Goal: Transaction & Acquisition: Obtain resource

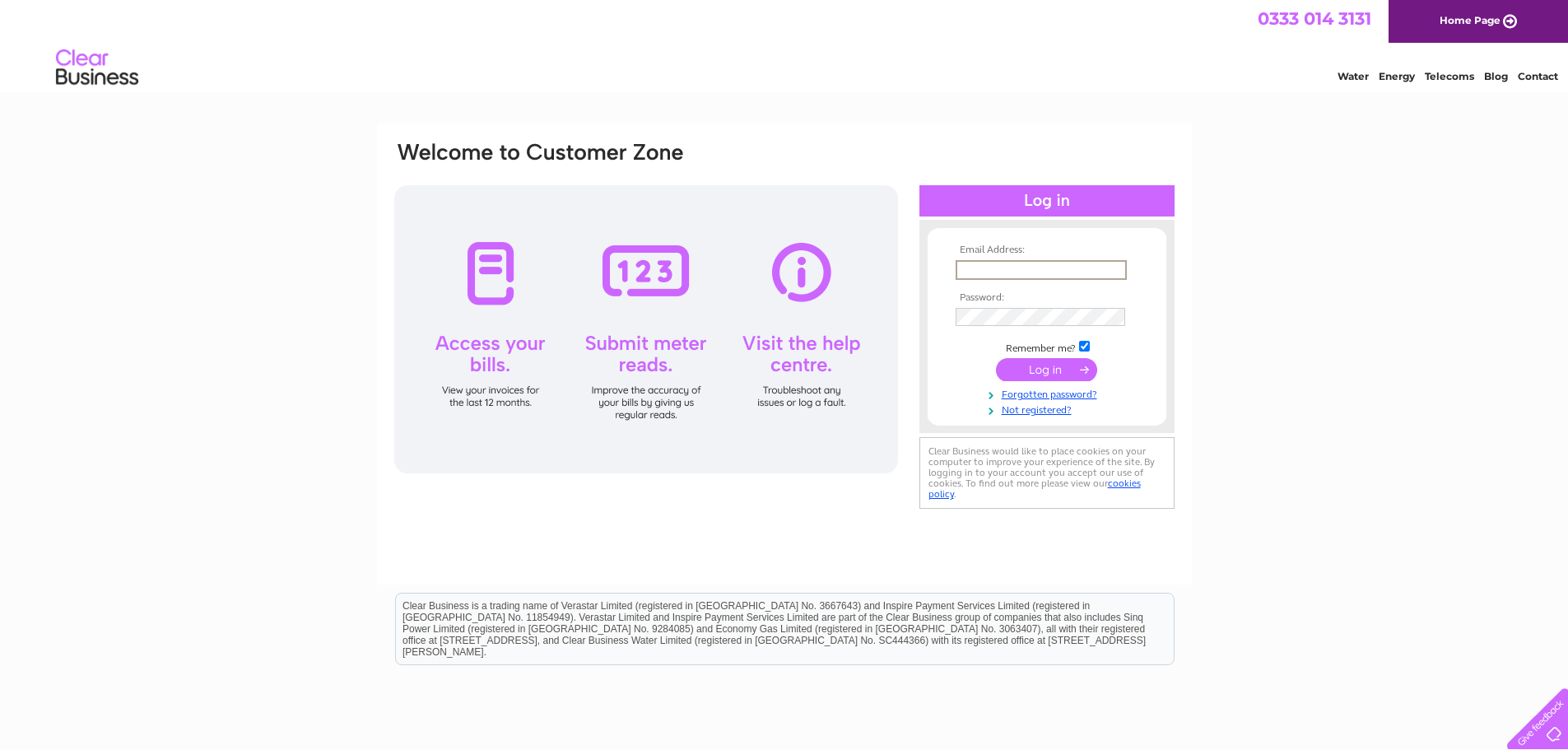
click at [979, 270] on input "text" at bounding box center [1041, 270] width 172 height 20
type input "accounts@klpgroup.co.uk"
click at [1020, 362] on input "submit" at bounding box center [1046, 369] width 101 height 23
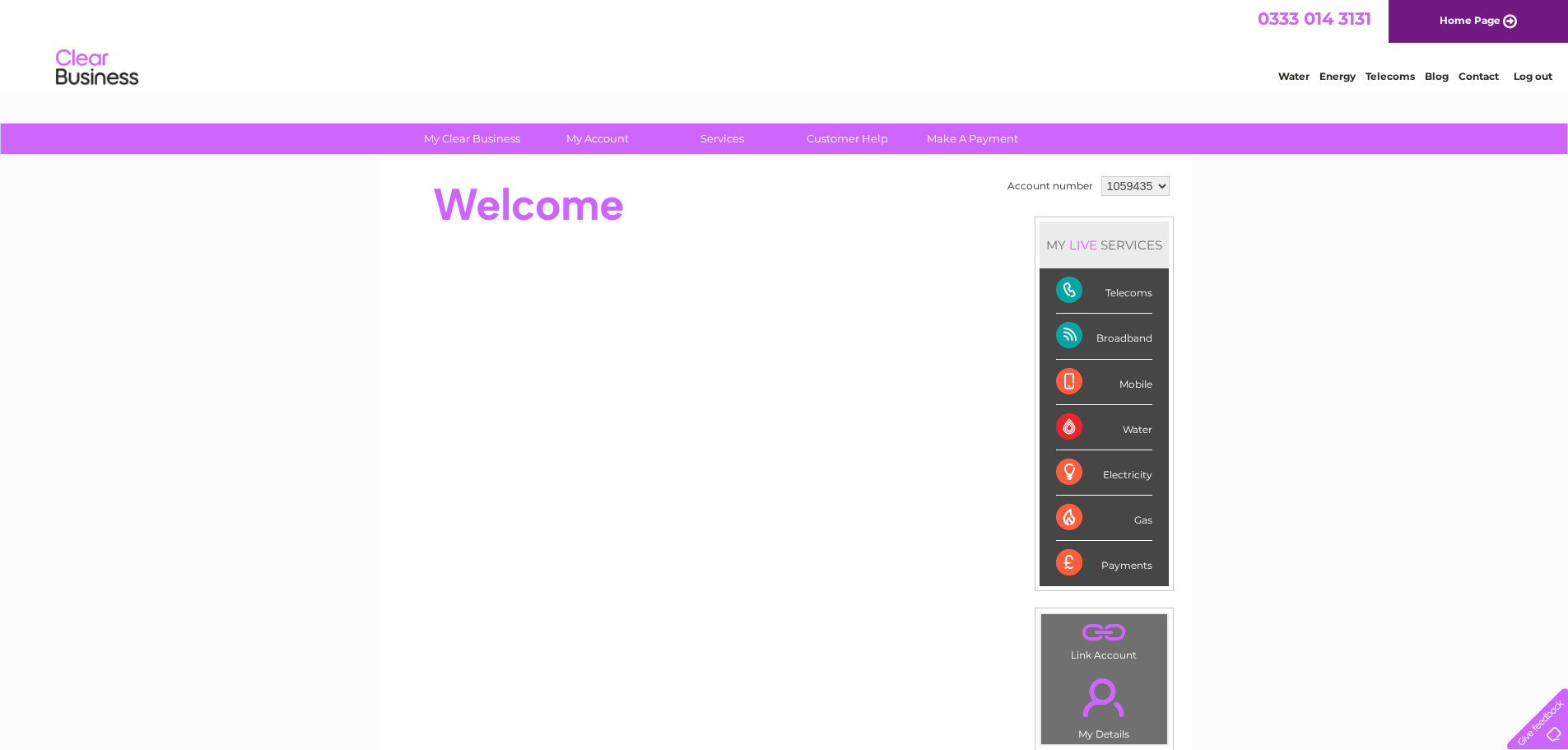
click at [1134, 179] on select "1059435 1059436" at bounding box center [1135, 186] width 68 height 20
click at [1102, 176] on select "1059435 1059436" at bounding box center [1135, 186] width 68 height 20
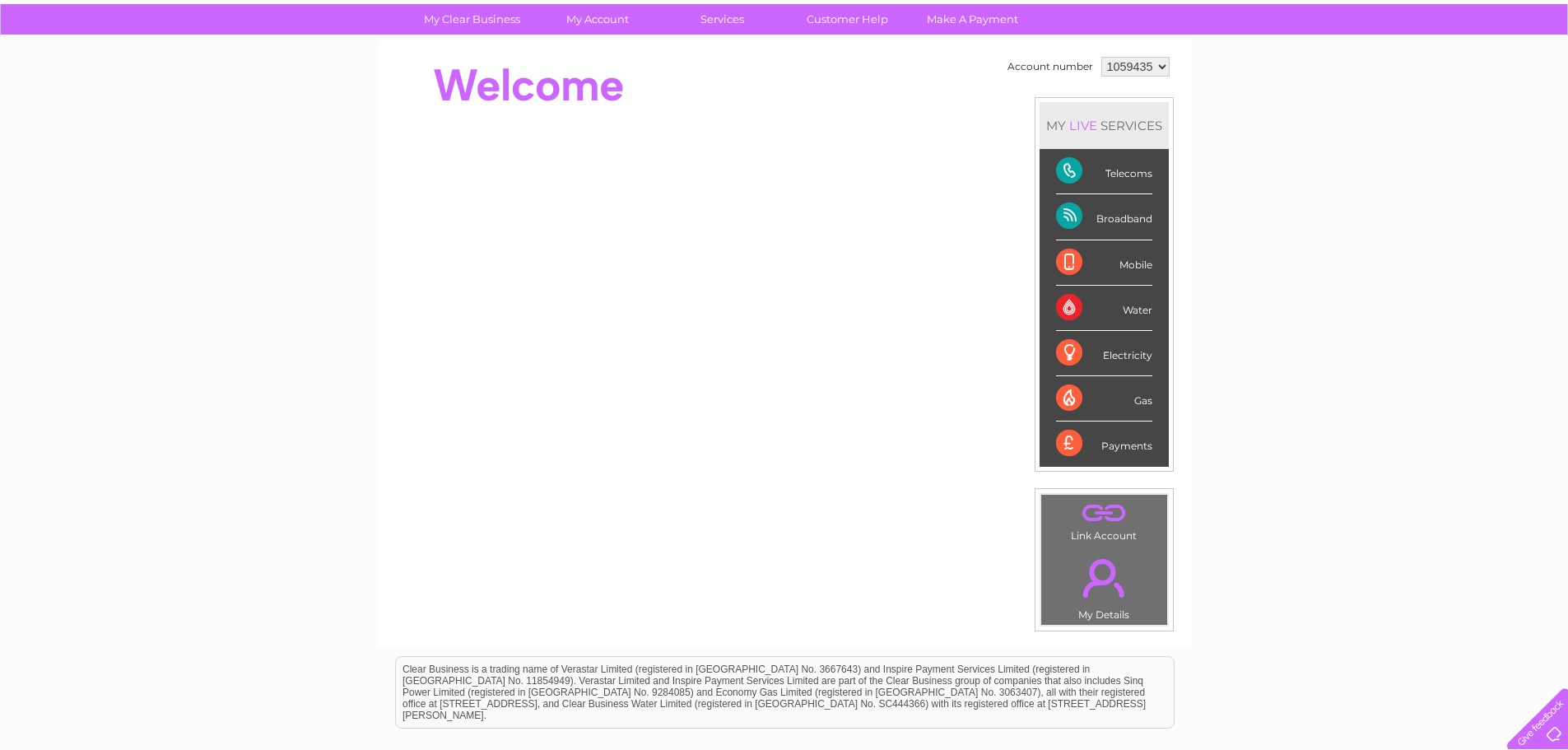
scroll to position [82, 0]
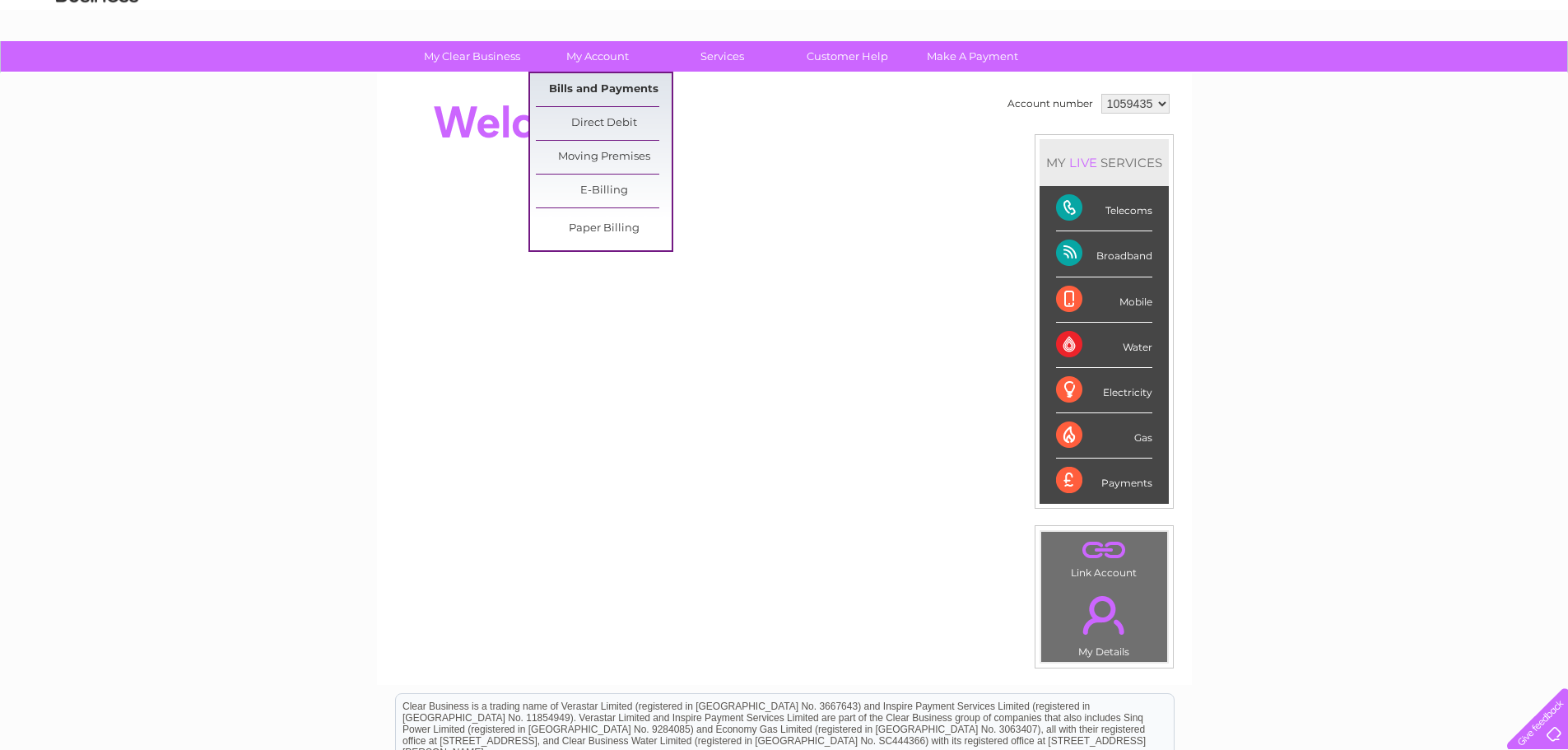
click at [583, 89] on link "Bills and Payments" at bounding box center [603, 89] width 136 height 33
click at [614, 60] on link "My Account" at bounding box center [597, 56] width 136 height 30
click at [614, 86] on link "Bills and Payments" at bounding box center [603, 89] width 136 height 33
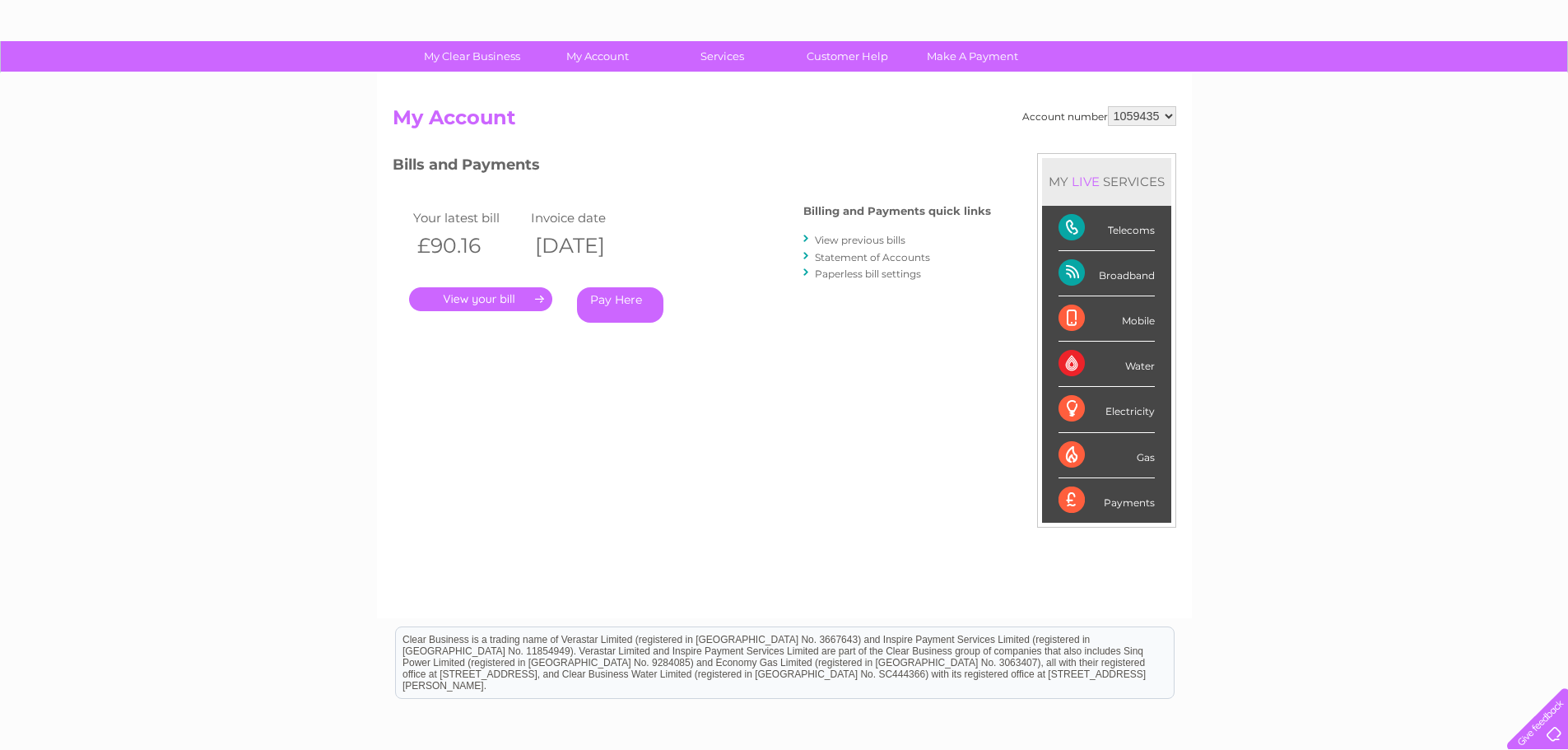
click at [480, 295] on link "." at bounding box center [480, 299] width 143 height 24
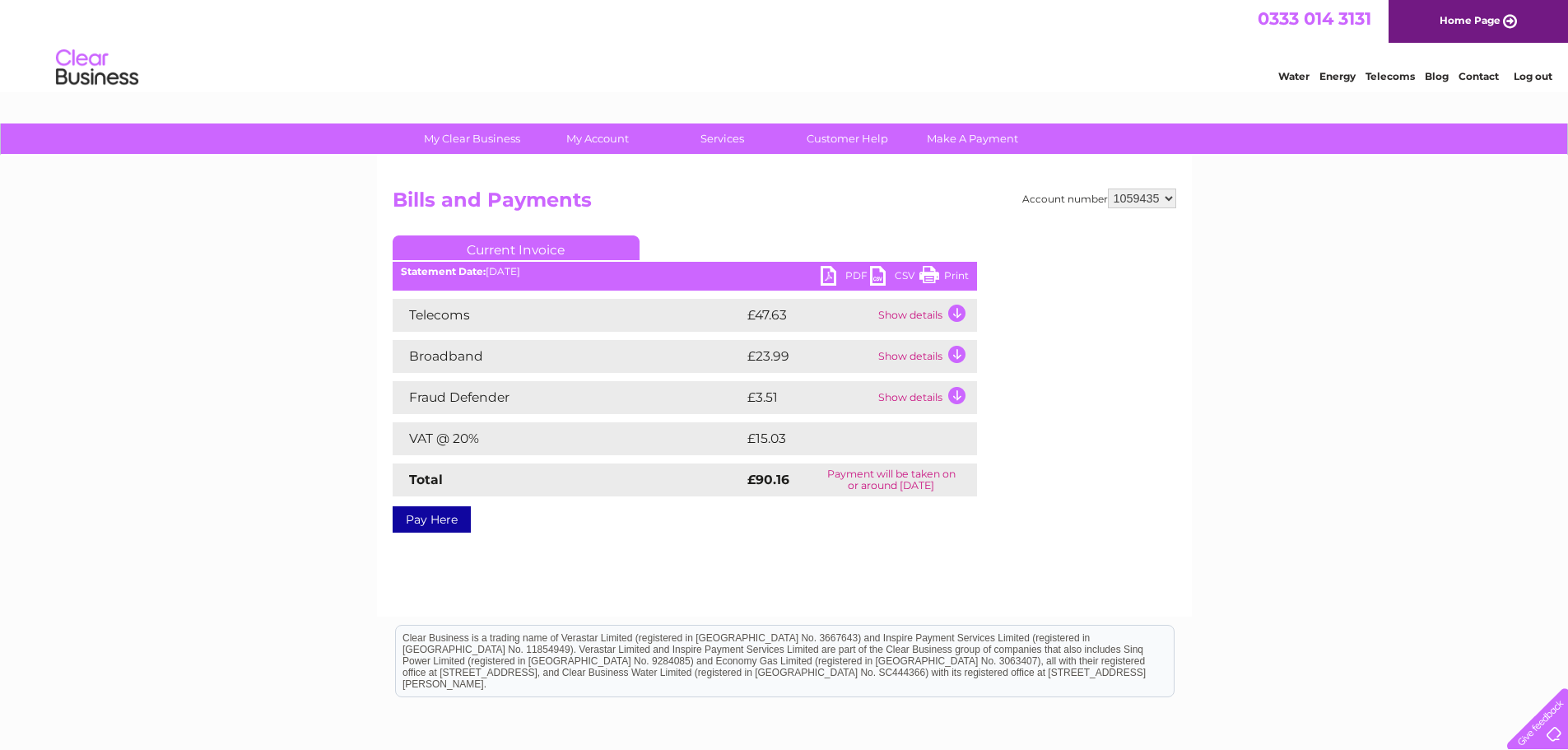
click at [822, 273] on link "PDF" at bounding box center [845, 277] width 49 height 24
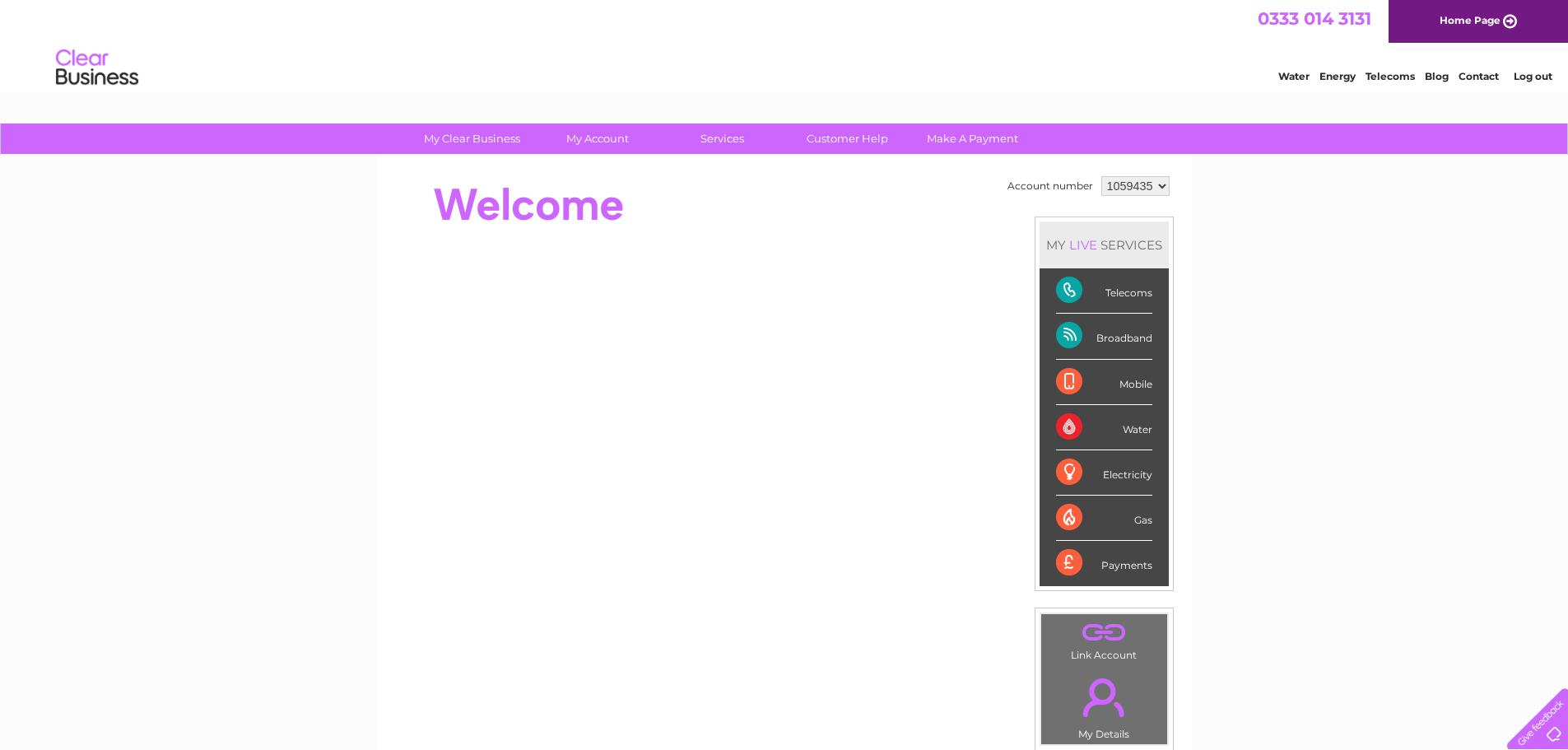
click at [1152, 186] on select "1059435 1059436" at bounding box center [1135, 186] width 68 height 20
select select "1059436"
click at [1102, 176] on select "1059435 1059436" at bounding box center [1135, 186] width 68 height 20
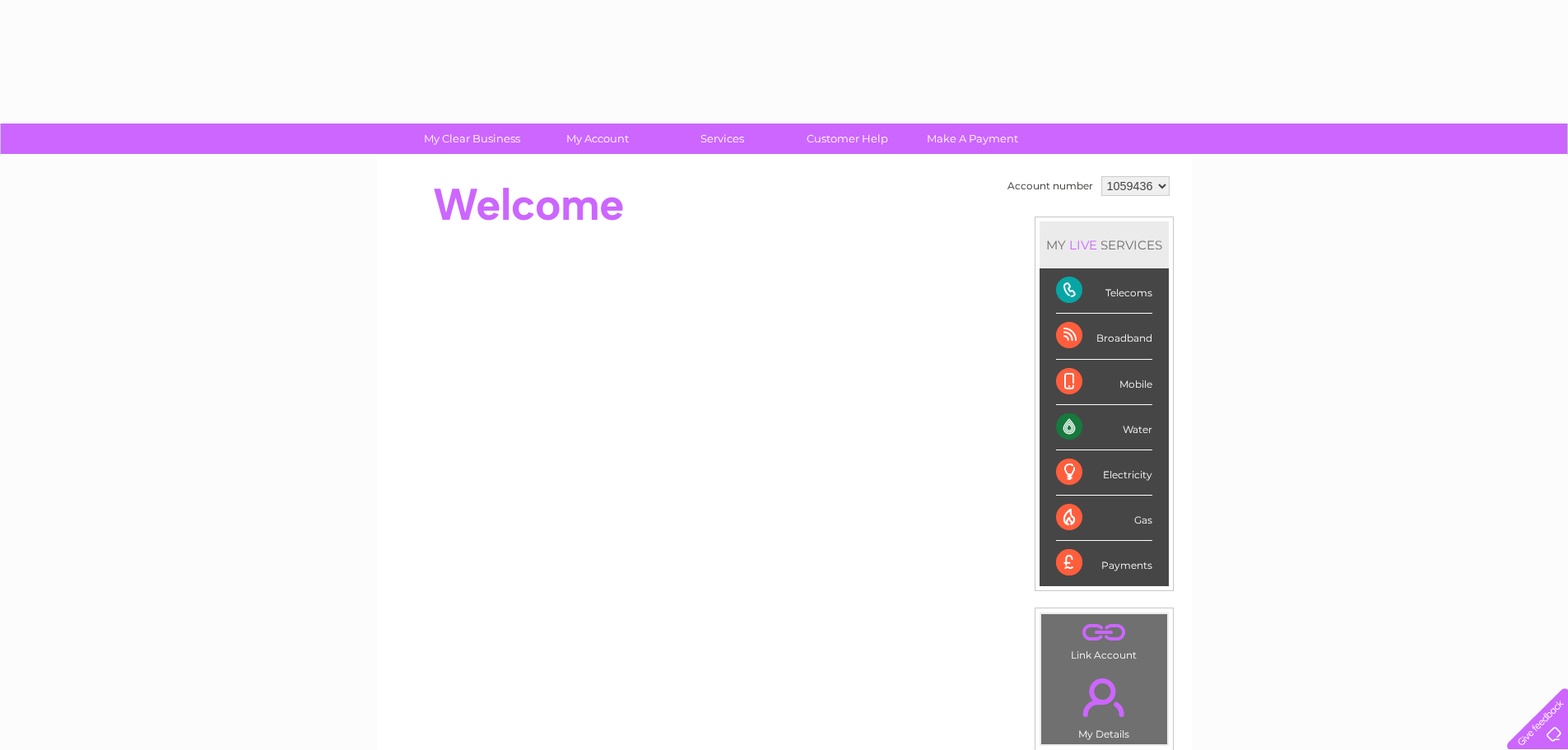
click at [580, 161] on div "Account number 1059435 1059436 MY LIVE SERVICES Telecoms Broadband Mobile Water…" at bounding box center [784, 461] width 815 height 611
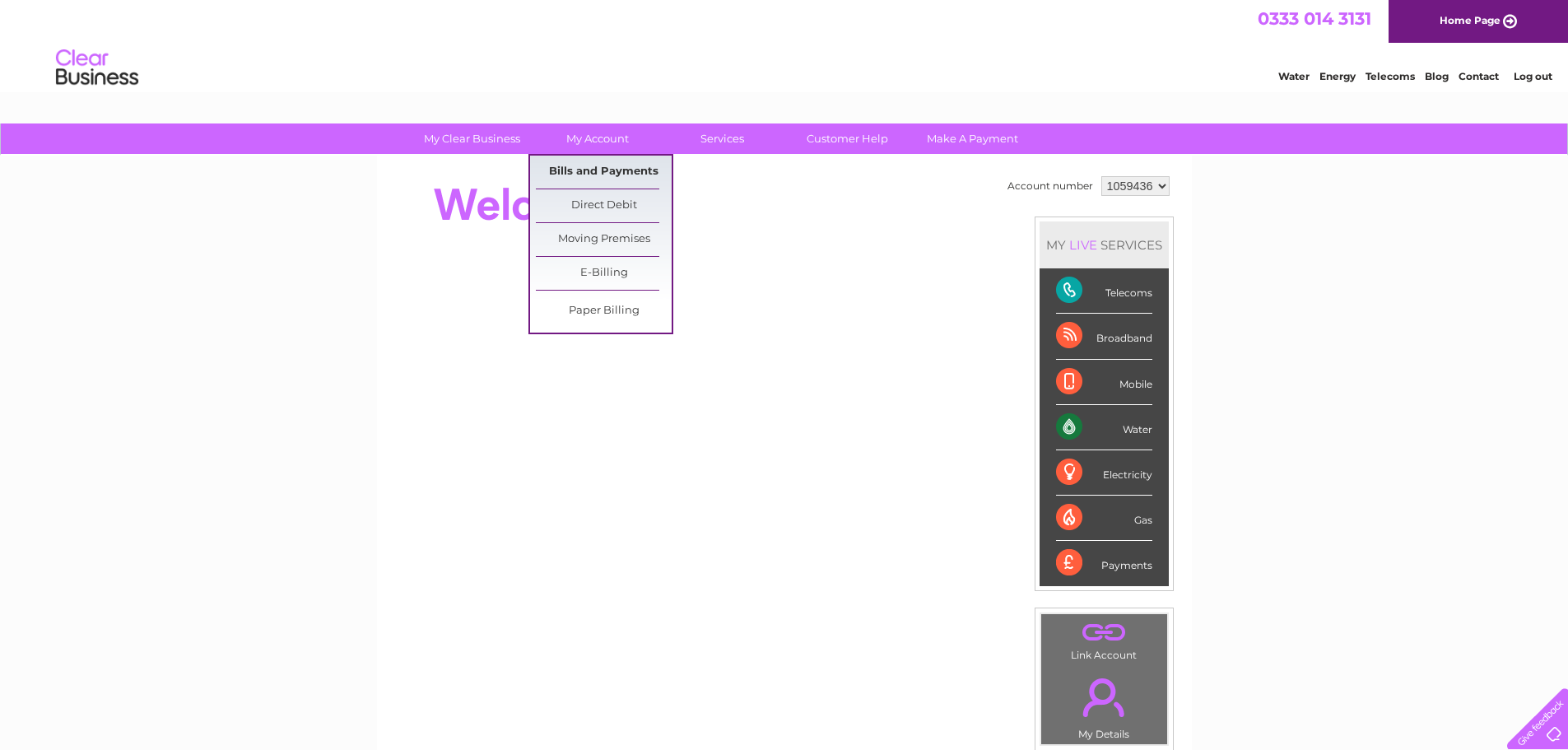
click at [573, 179] on link "Bills and Payments" at bounding box center [603, 172] width 136 height 33
click at [588, 170] on link "Bills and Payments" at bounding box center [603, 172] width 136 height 33
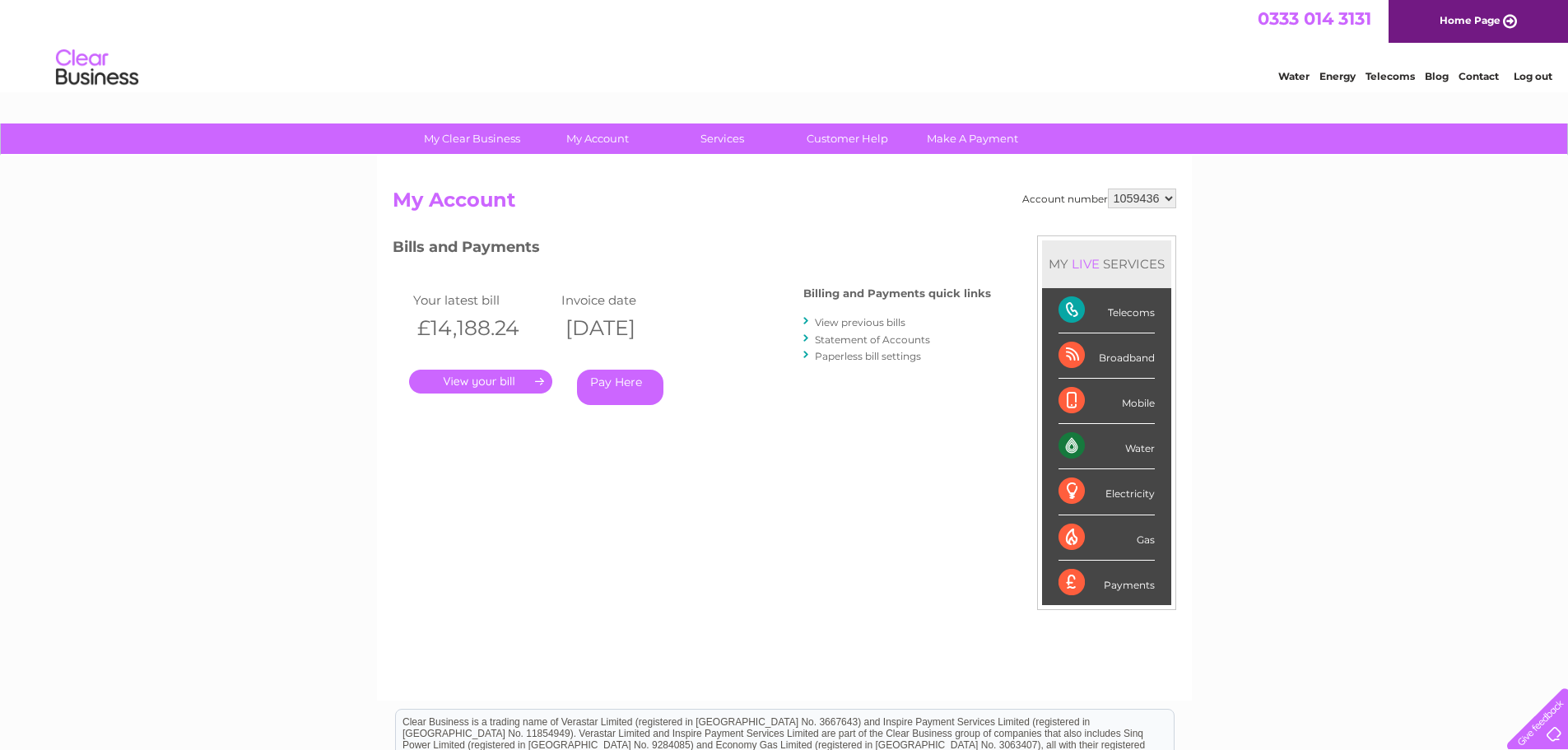
click at [520, 380] on link "." at bounding box center [480, 381] width 143 height 24
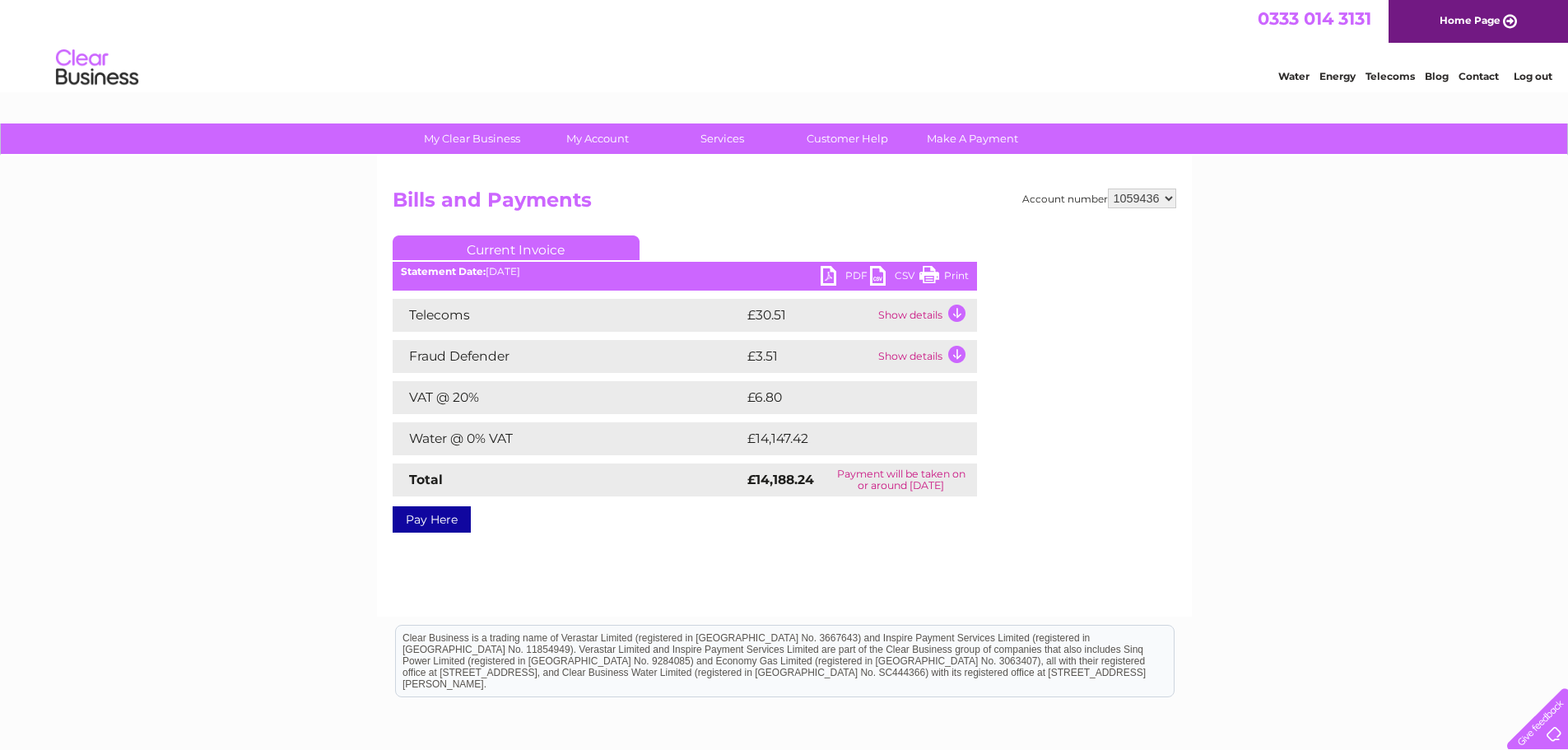
click at [835, 273] on link "PDF" at bounding box center [845, 277] width 49 height 24
